Goal: Task Accomplishment & Management: Manage account settings

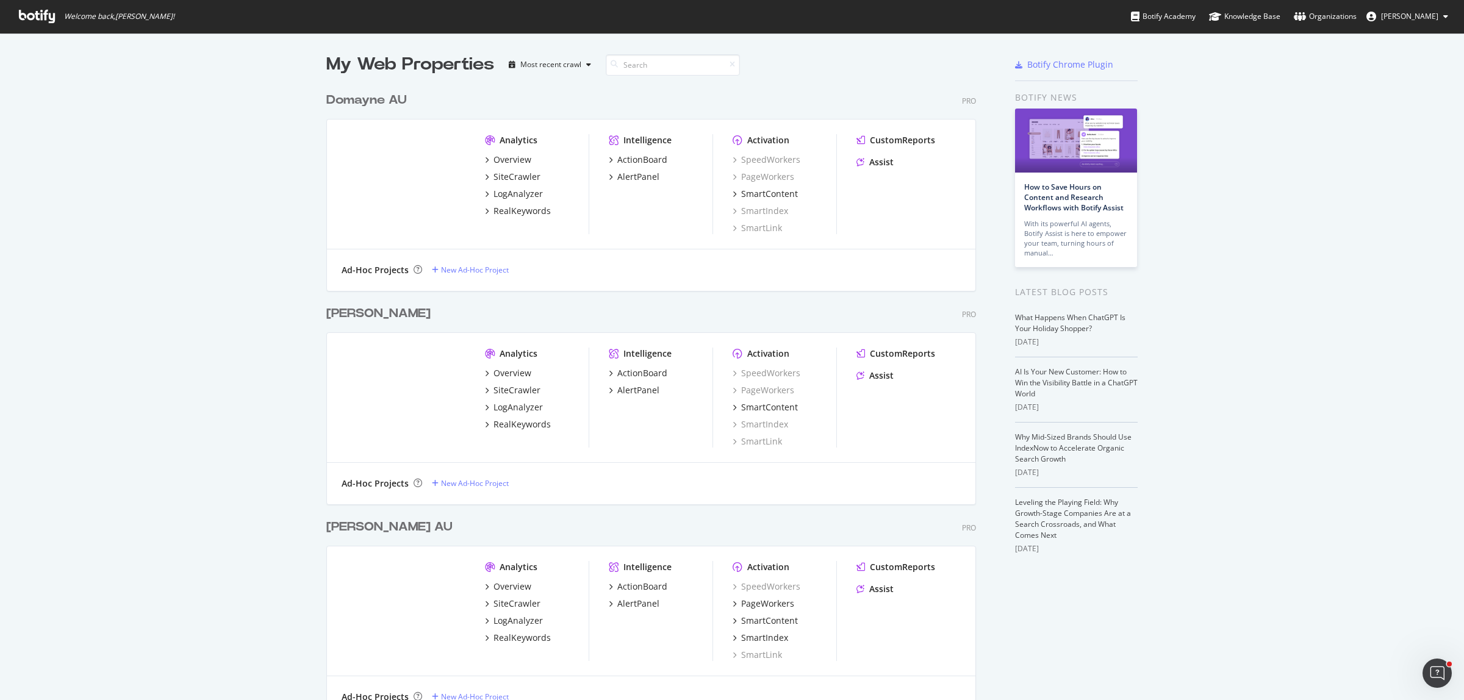
click at [159, 261] on div "My Web Properties Most recent crawl Domayne AU Pro Analytics Overview SiteCrawl…" at bounding box center [732, 410] width 1464 height 755
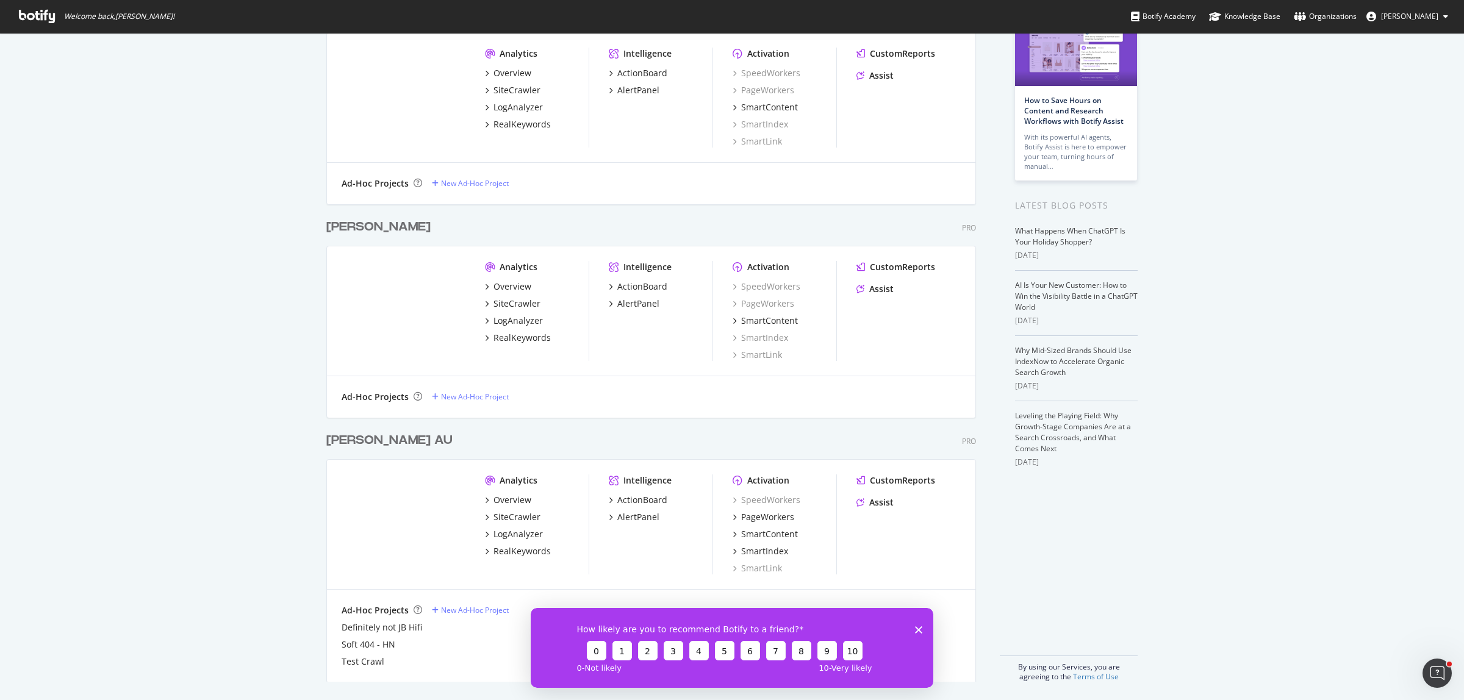
scroll to position [87, 0]
click at [509, 501] on div "Overview" at bounding box center [513, 500] width 38 height 12
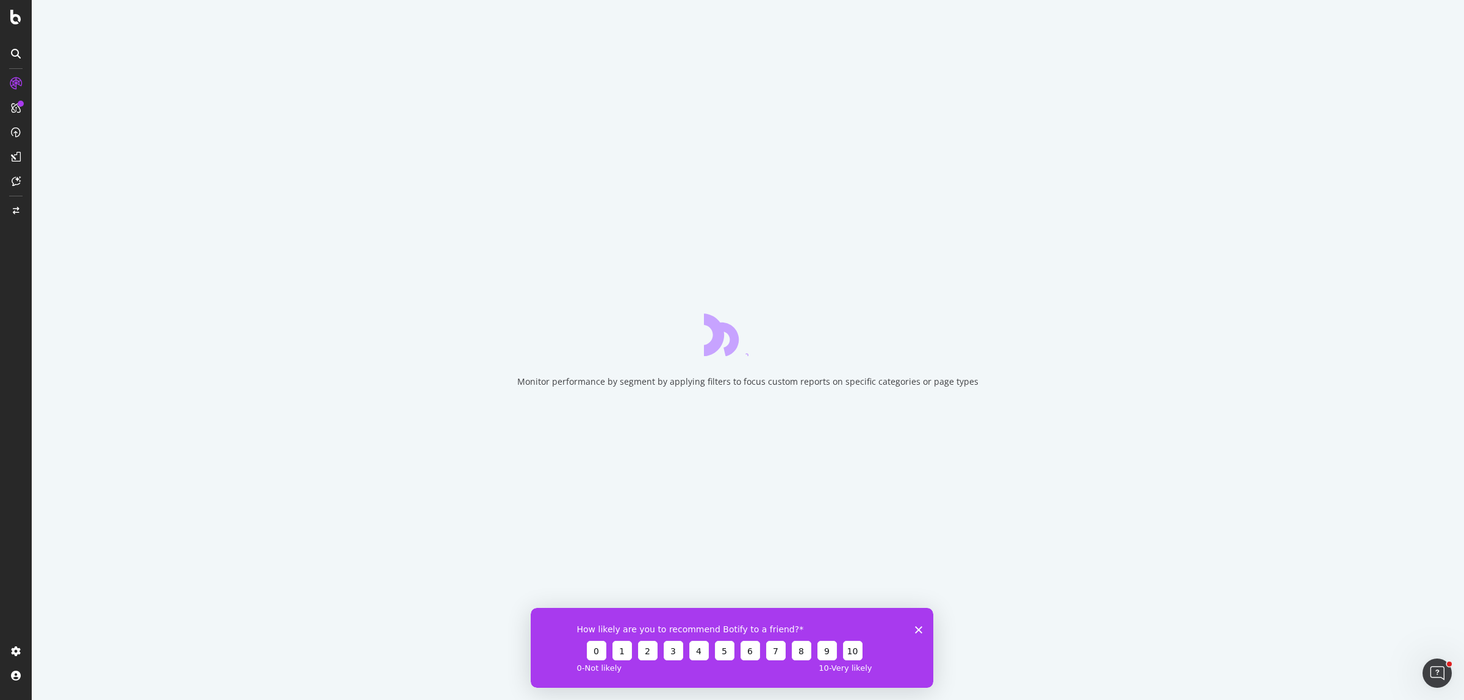
click at [917, 628] on polygon "Close survey" at bounding box center [918, 629] width 7 height 7
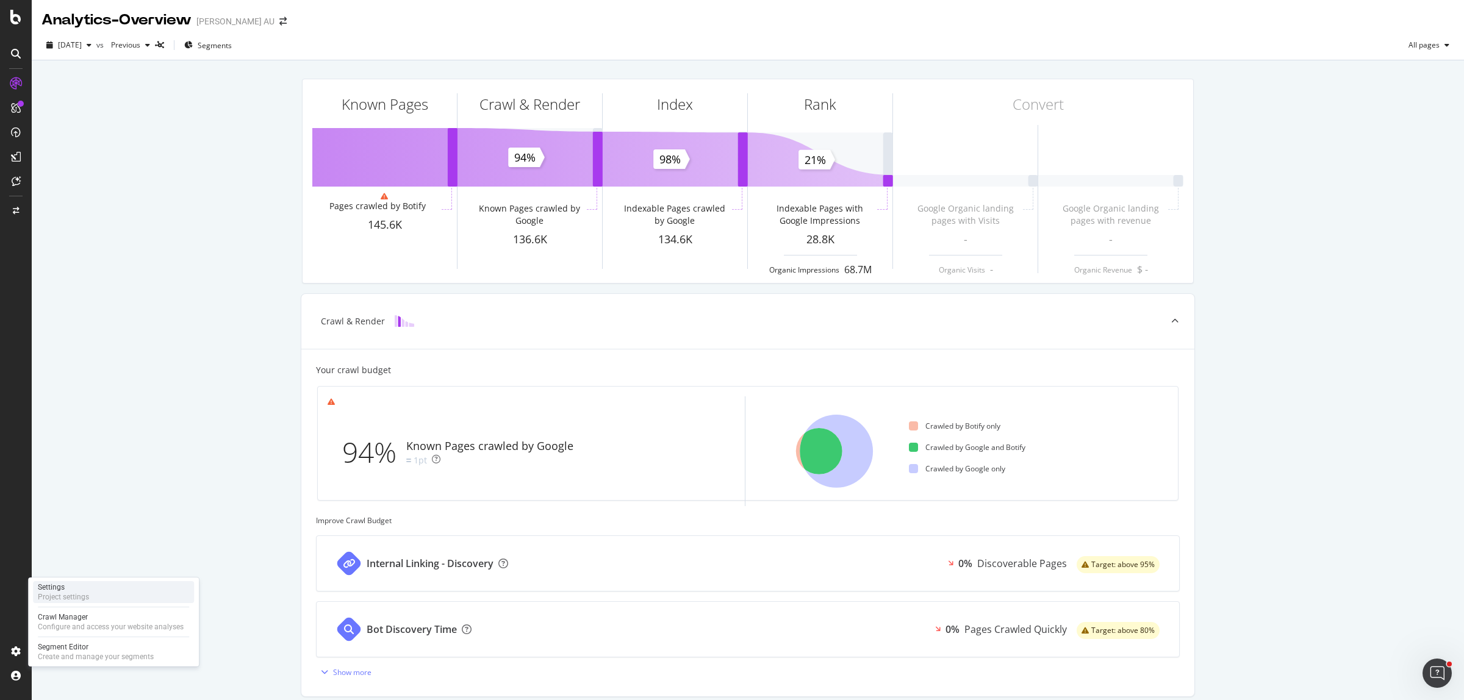
click at [85, 595] on div "Project settings" at bounding box center [63, 597] width 51 height 10
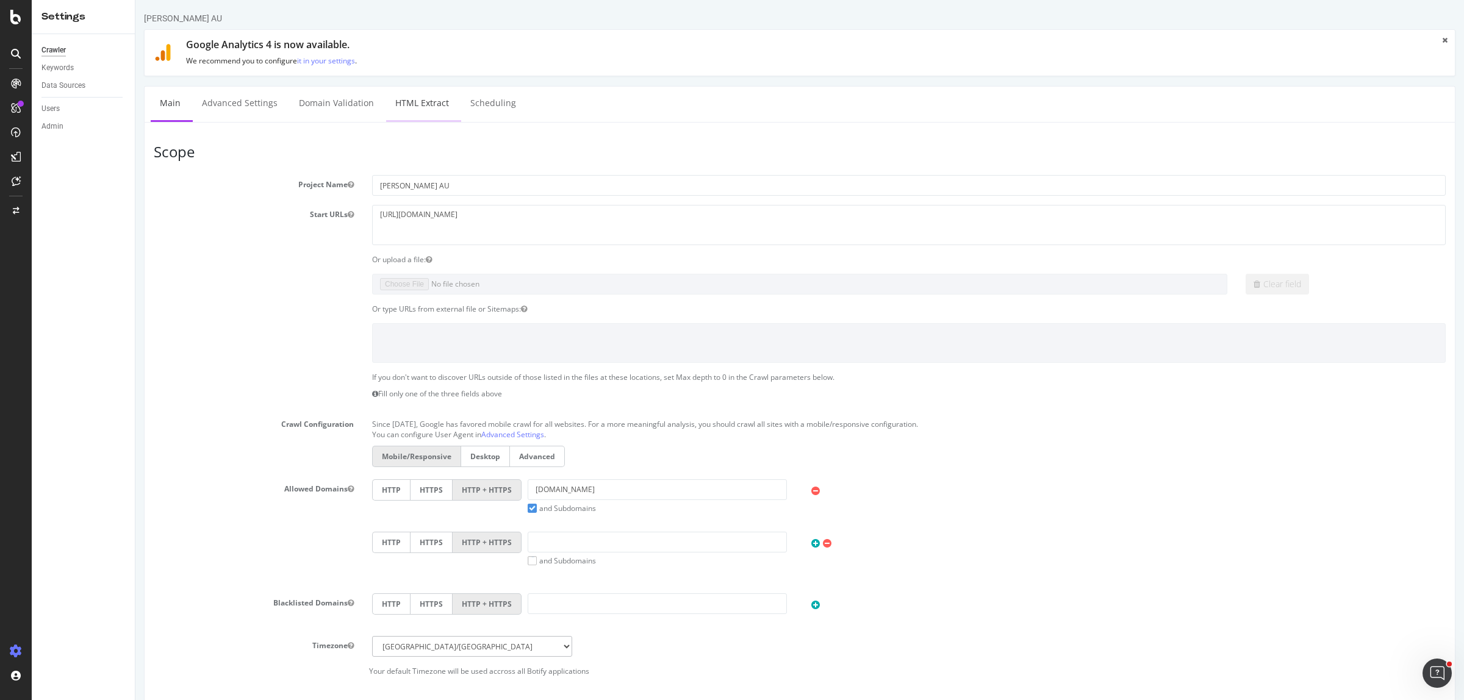
click at [426, 101] on link "HTML Extract" at bounding box center [422, 104] width 72 height 34
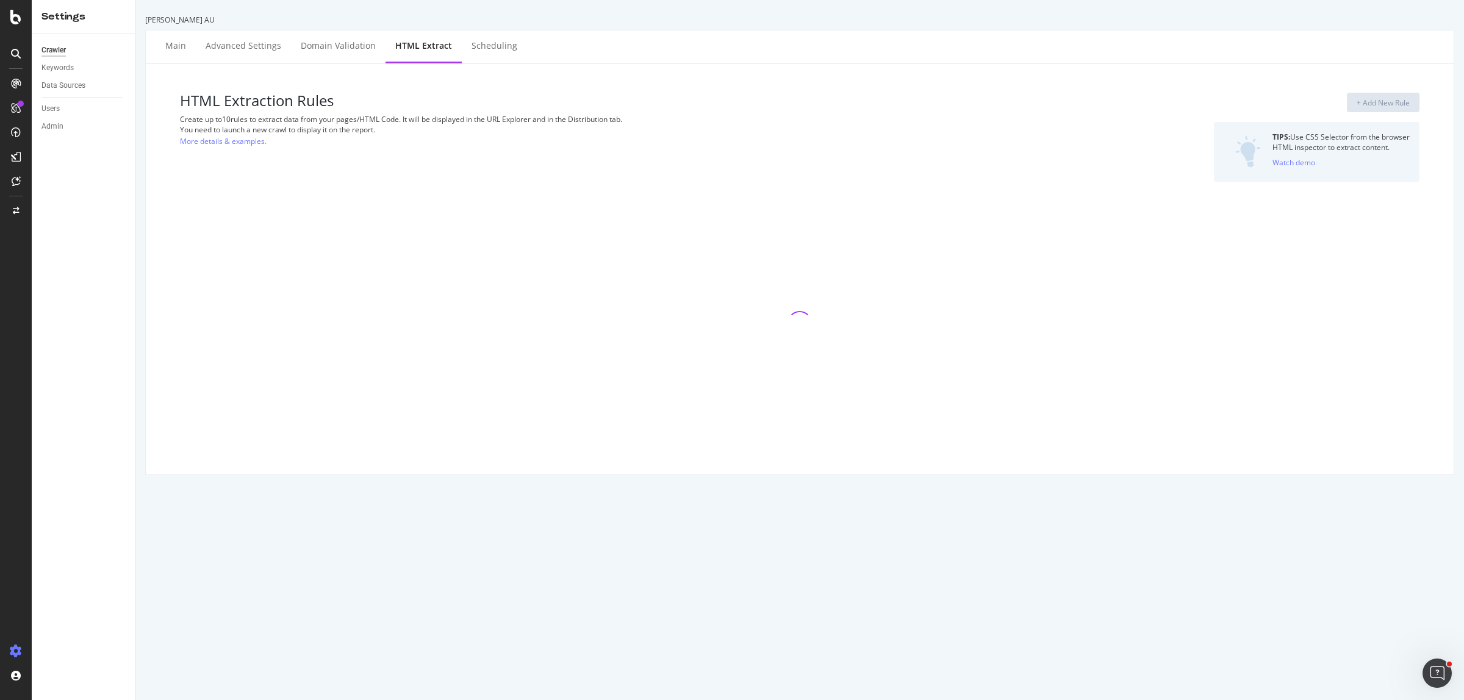
select select "html.length"
select select "exist"
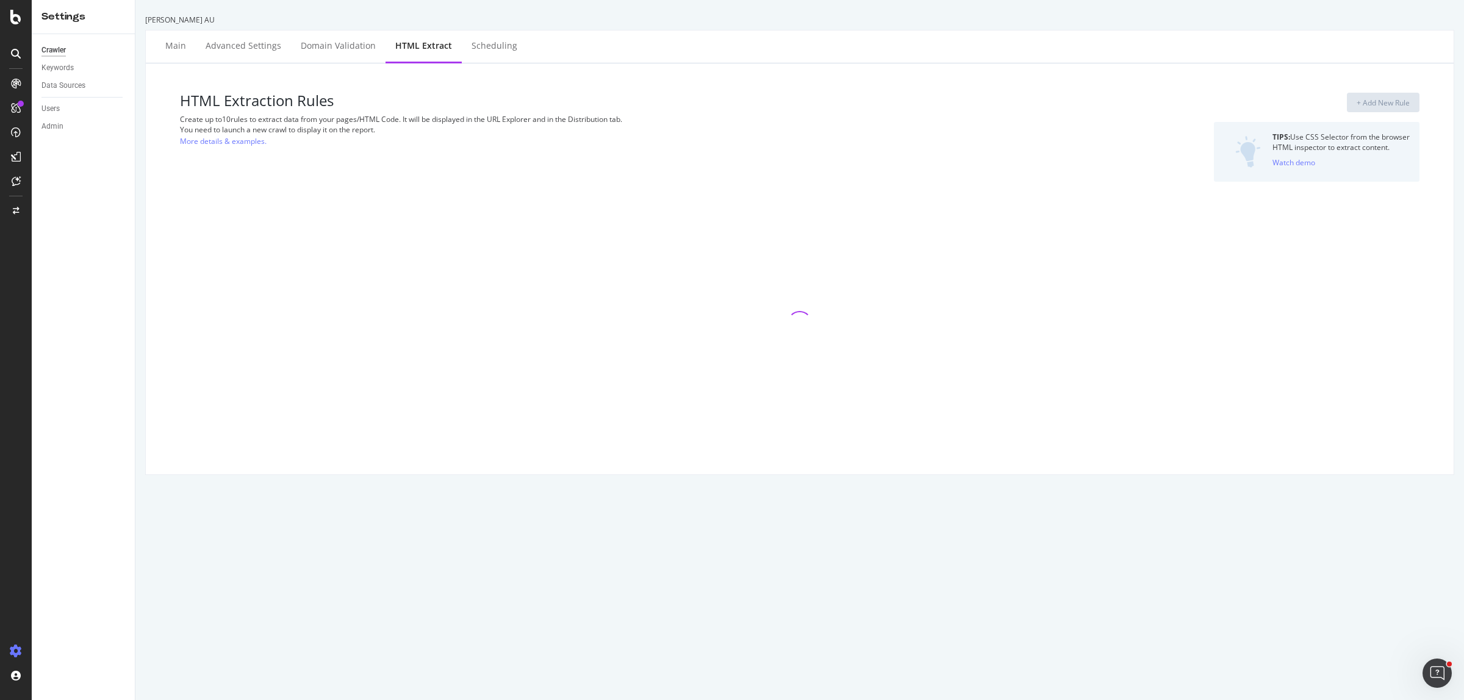
select select "exist"
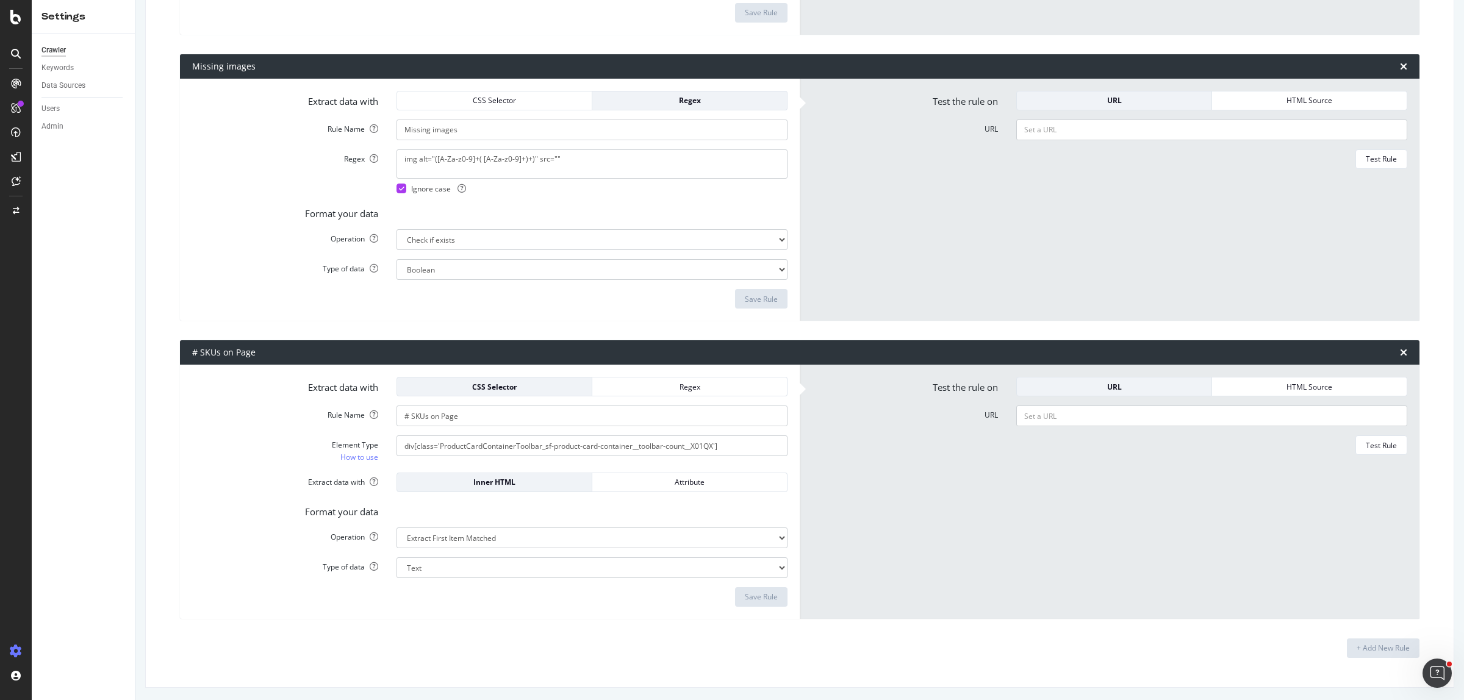
scroll to position [2497, 0]
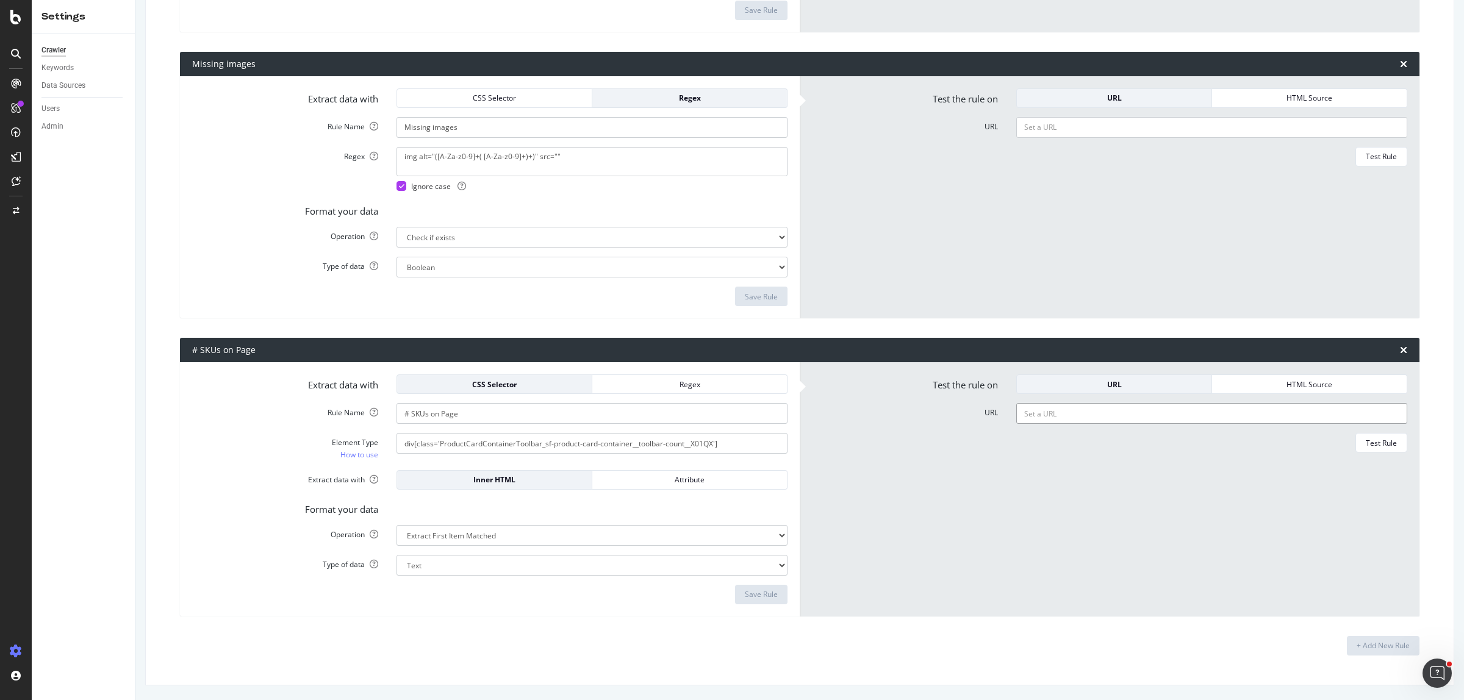
click at [1071, 414] on input "URL" at bounding box center [1211, 413] width 391 height 21
paste input "[URL][DOMAIN_NAME]"
type input "[URL][DOMAIN_NAME]"
click at [1366, 437] on div "Test Rule" at bounding box center [1381, 442] width 31 height 17
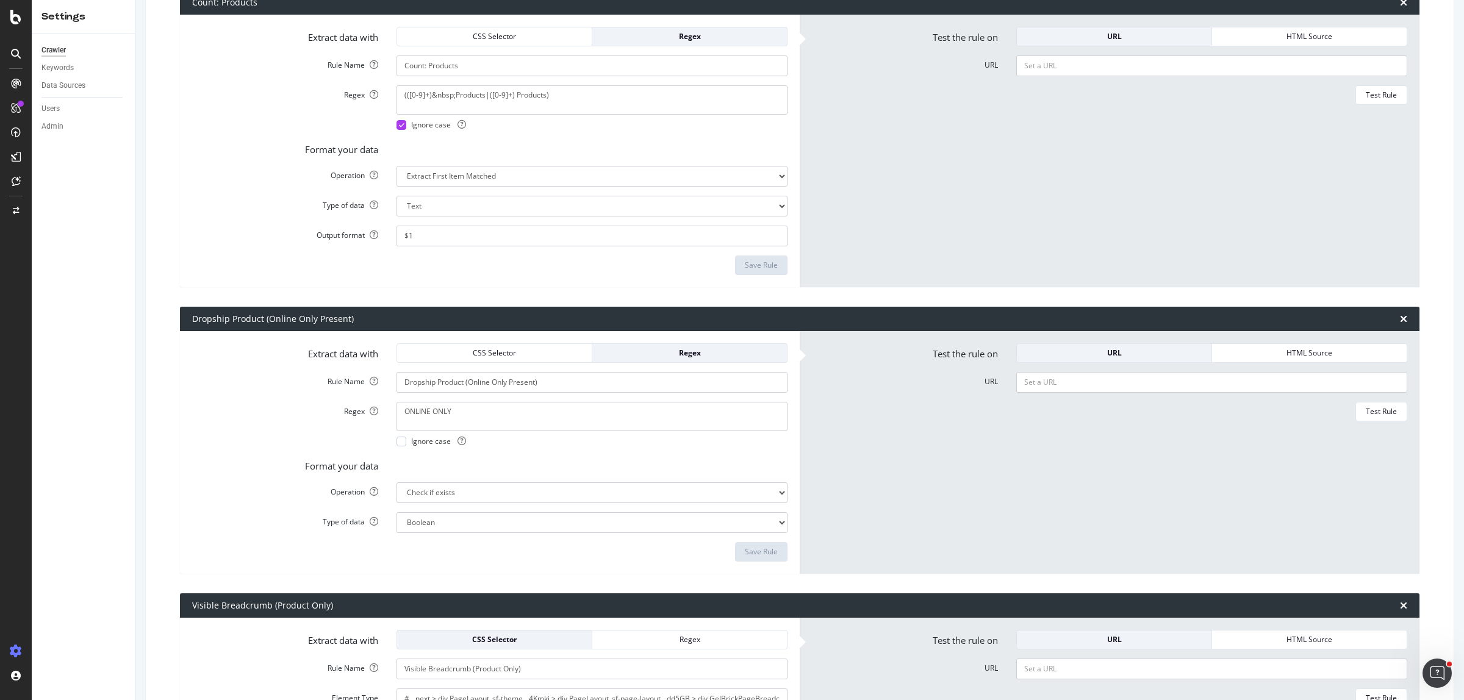
scroll to position [839, 0]
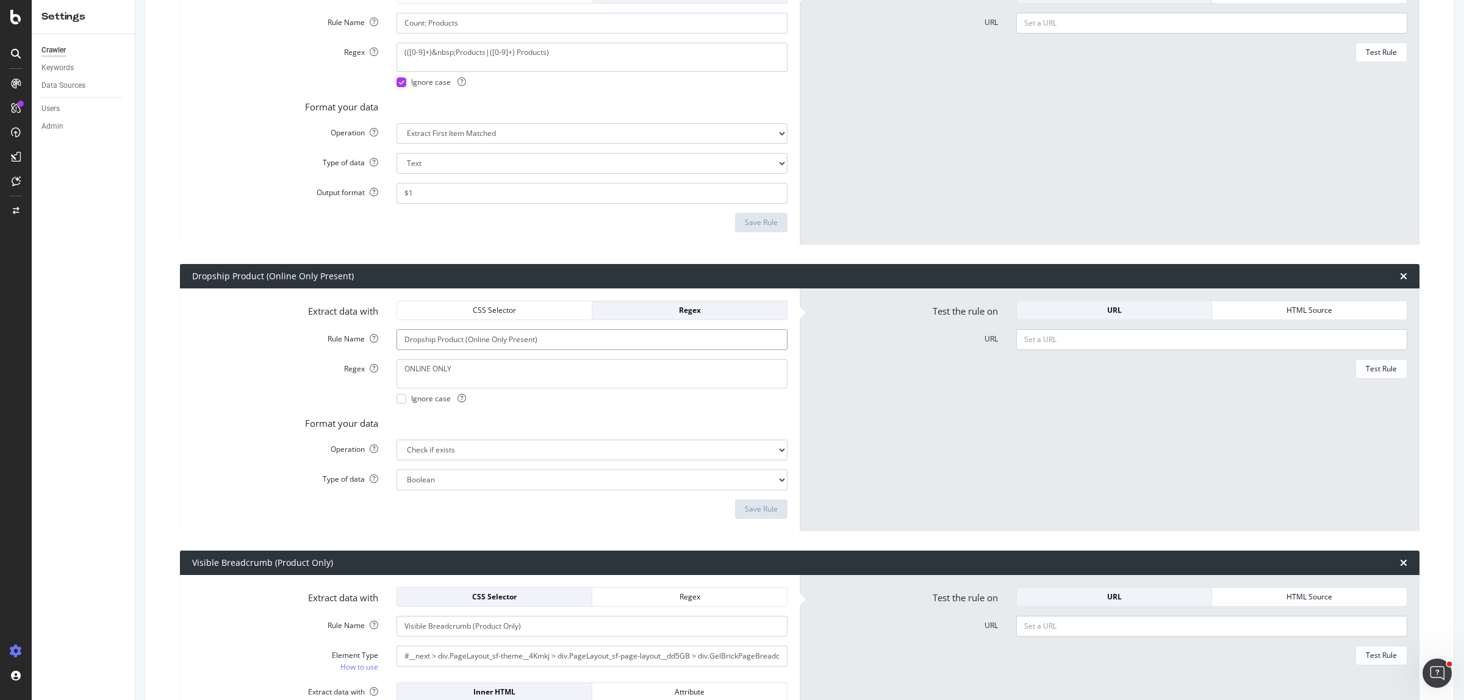
click at [542, 343] on input "Dropship Product (Online Only Present)" at bounding box center [592, 339] width 391 height 21
click at [480, 373] on textarea "ONLINE ONLY" at bounding box center [592, 373] width 391 height 29
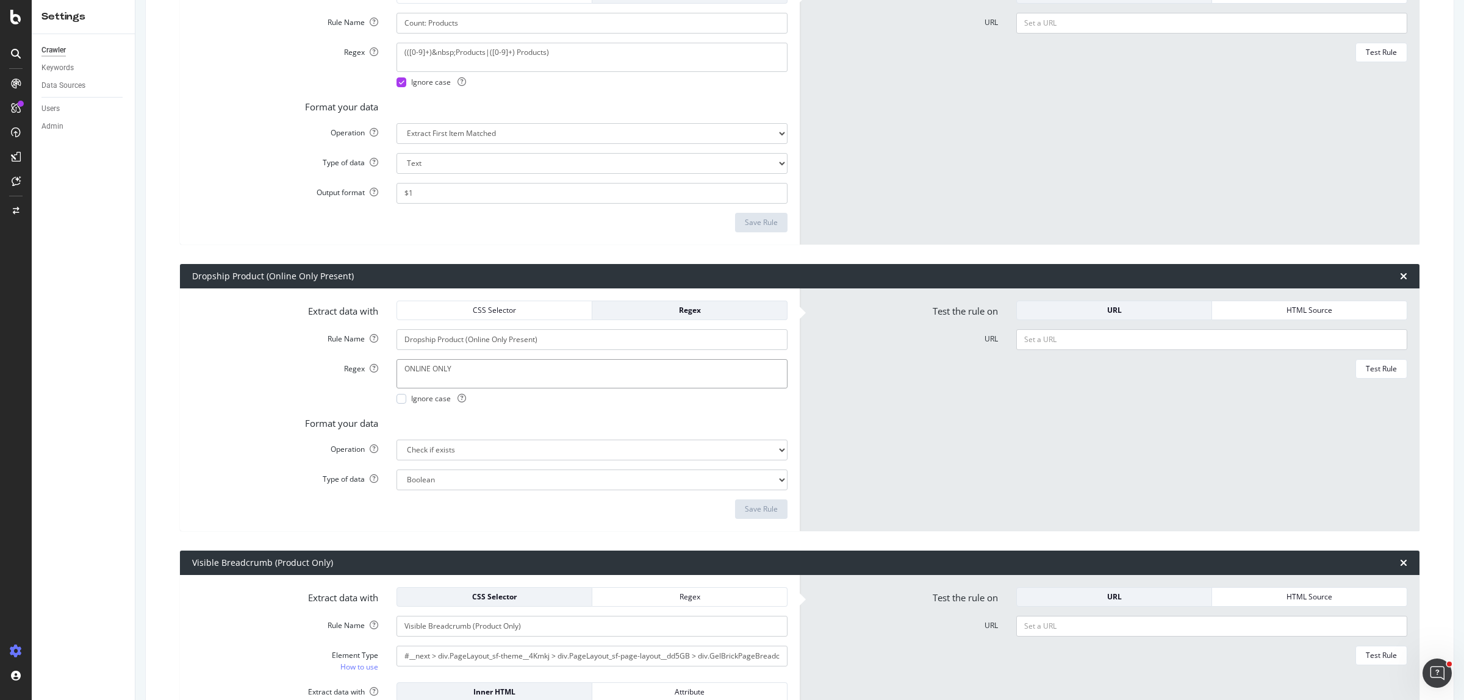
click at [480, 373] on textarea "ONLINE ONLY" at bounding box center [592, 373] width 391 height 29
paste textarea "Looks like those filters are limiting your search."
type textarea "Looks like those filters are limiting your search"
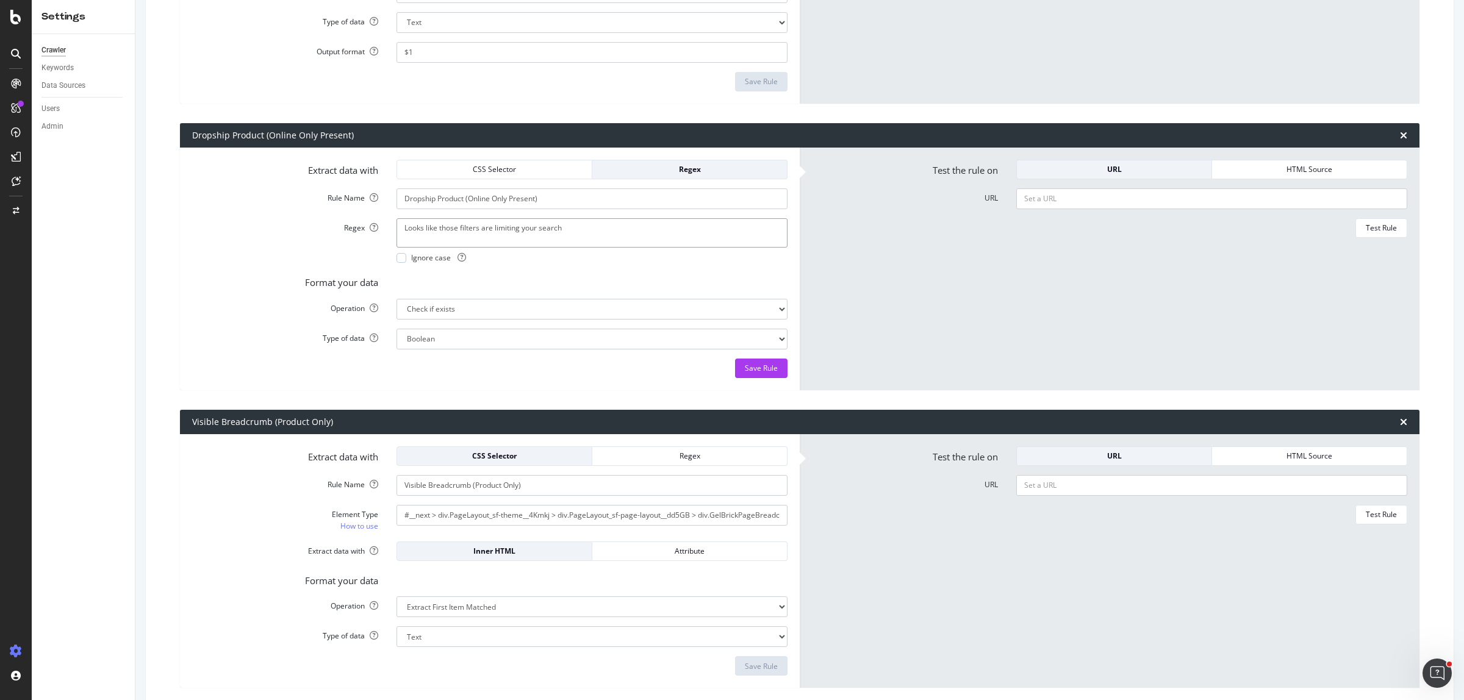
scroll to position [971, 0]
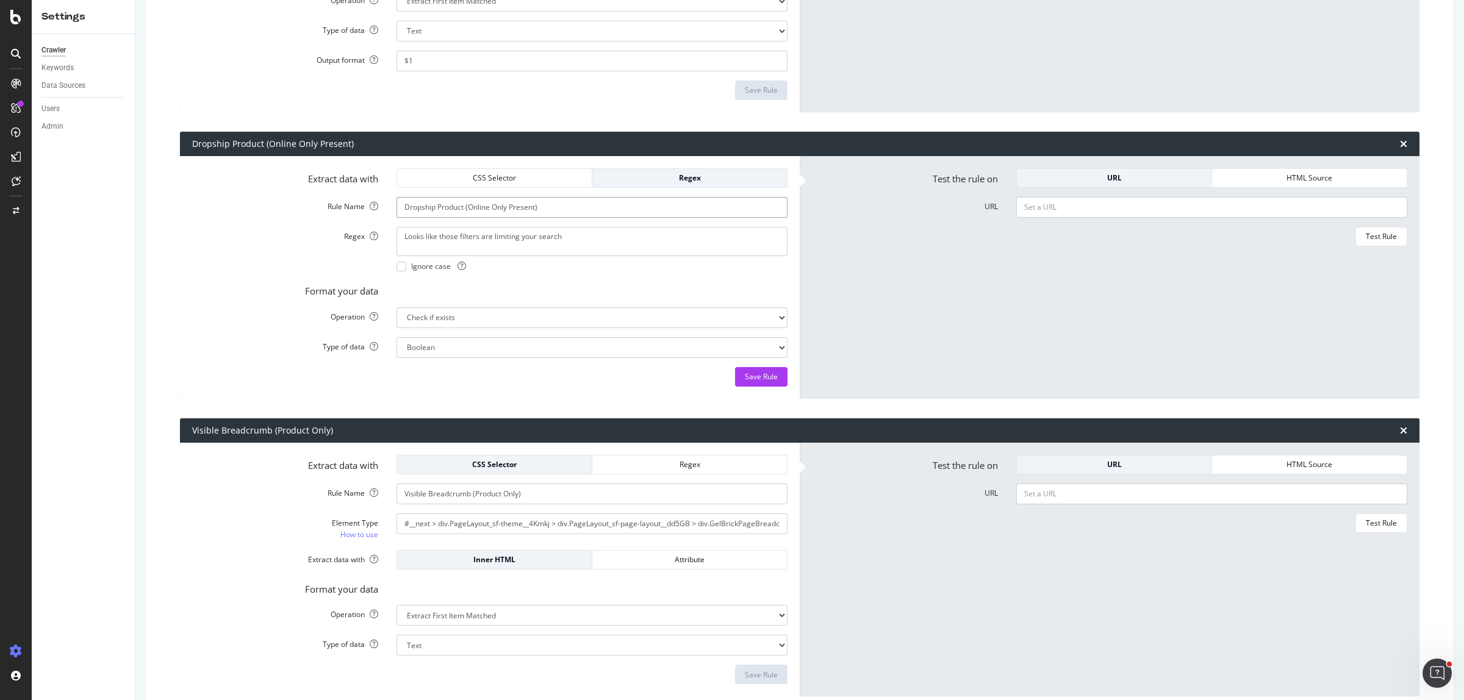
drag, startPoint x: 549, startPoint y: 206, endPoint x: 361, endPoint y: 202, distance: 187.9
click at [361, 202] on div "Rule Name Dropship Product (Online Only Present)" at bounding box center [490, 207] width 614 height 21
type input "0x SKU Subcategory"
click at [763, 379] on div "Save Rule" at bounding box center [761, 377] width 33 height 10
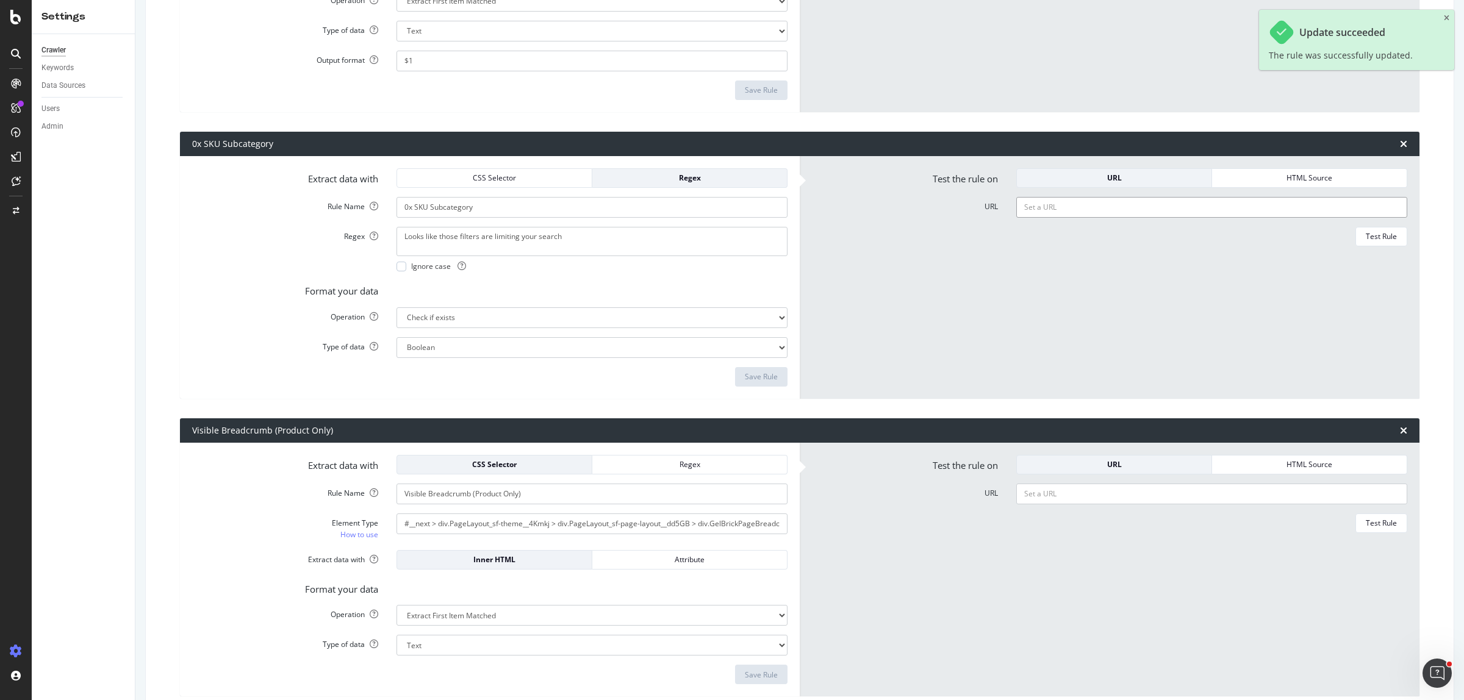
click at [1072, 209] on input "URL" at bounding box center [1211, 207] width 391 height 21
paste input "[URL][DOMAIN_NAME]"
type input "[URL][DOMAIN_NAME]"
click at [1366, 240] on div "Test Rule" at bounding box center [1381, 236] width 31 height 10
